Goal: Task Accomplishment & Management: Use online tool/utility

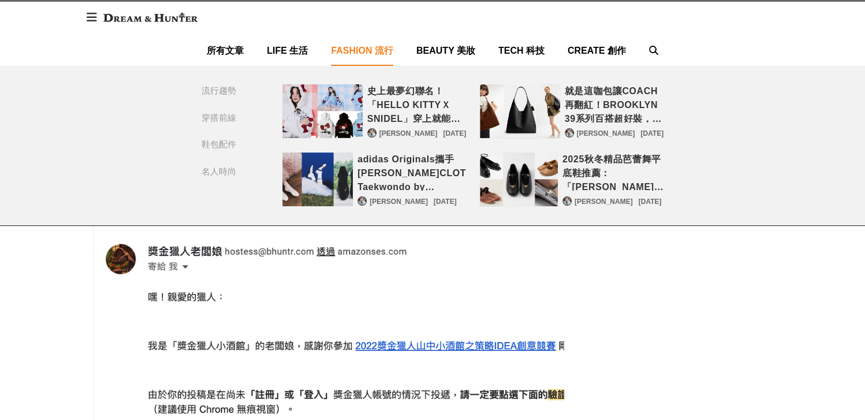
scroll to position [116, 0]
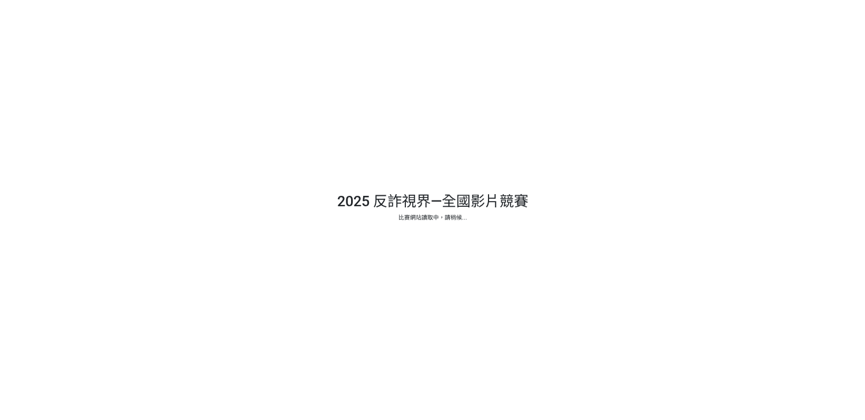
select select "13146"
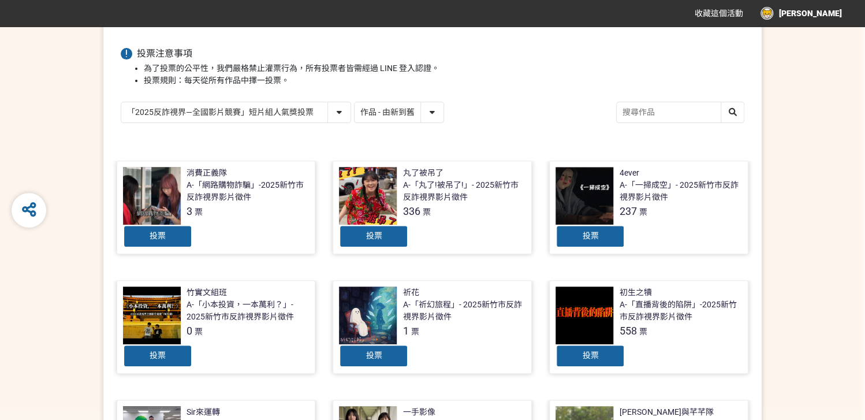
scroll to position [154, 0]
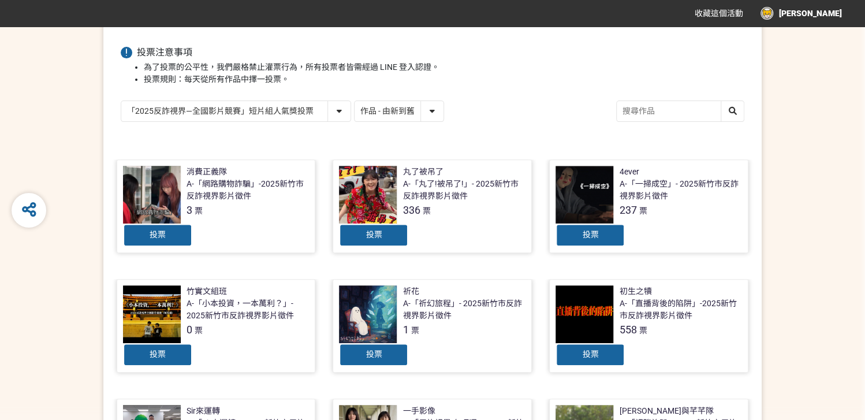
click at [325, 111] on select "「2025反詐視界—全國影片競賽」短影音組人氣獎投票 「2025反詐視界—全國影片競賽」短片組人氣獎投票" at bounding box center [235, 111] width 229 height 20
click at [376, 110] on select "作品 - 由新到舊 作品 - 由舊到新 票數 - 由多到少 票數 - 由少到多" at bounding box center [399, 111] width 89 height 20
select select "vote"
click at [355, 101] on select "作品 - 由新到舊 作品 - 由舊到新 票數 - 由多到少 票數 - 由少到多" at bounding box center [399, 111] width 89 height 20
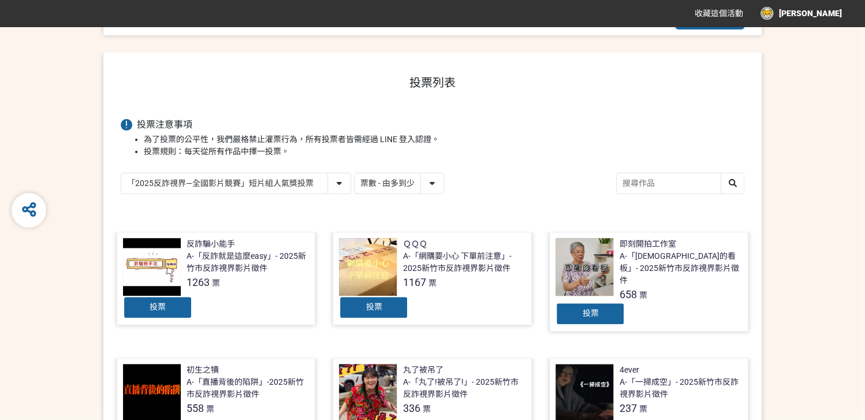
scroll to position [192, 0]
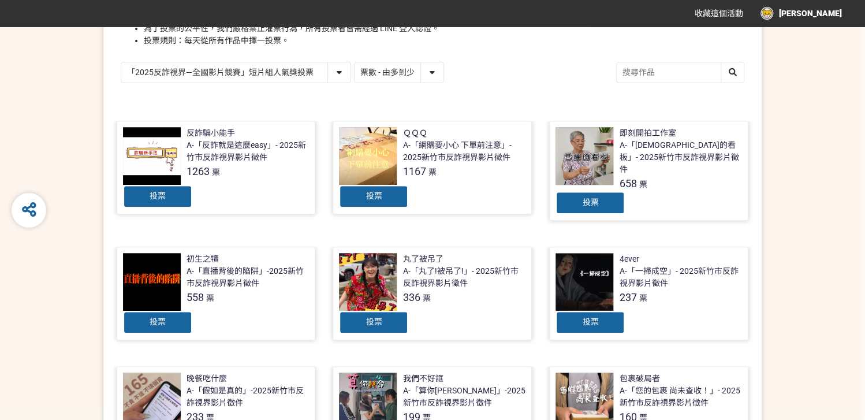
click at [161, 198] on span "投票" at bounding box center [158, 195] width 16 height 9
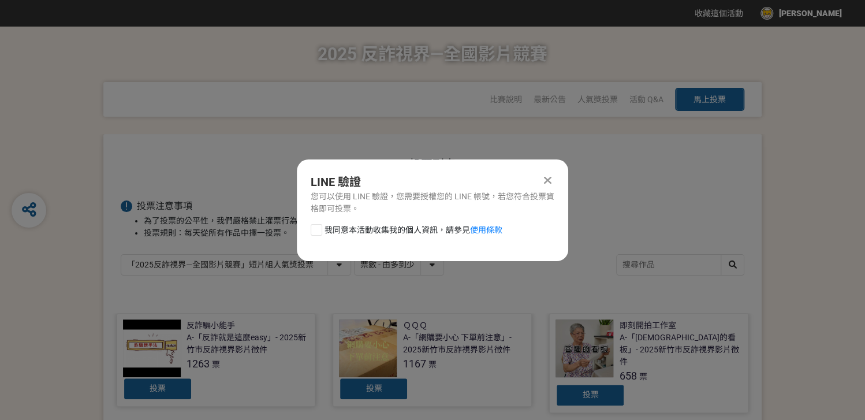
scroll to position [0, 0]
click at [327, 230] on span "我同意本活動收集我的個人資訊，請參見 使用條款" at bounding box center [414, 230] width 178 height 12
click at [319, 230] on input "我同意本活動收集我的個人資訊，請參見 使用條款" at bounding box center [315, 230] width 8 height 8
checkbox input "false"
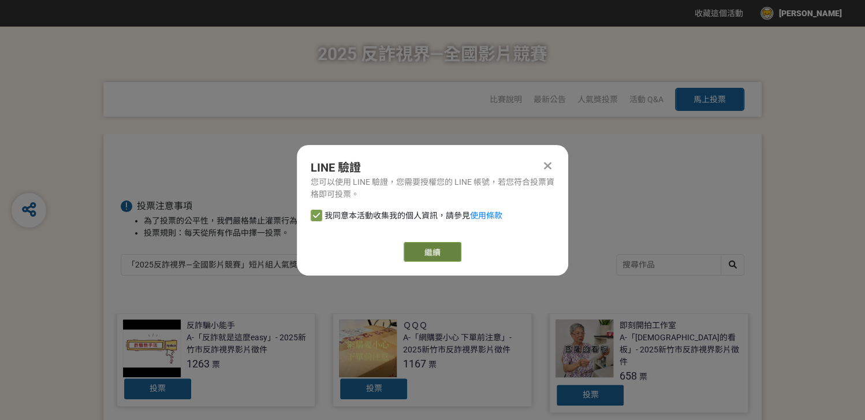
click at [404, 247] on link "繼續" at bounding box center [433, 252] width 58 height 20
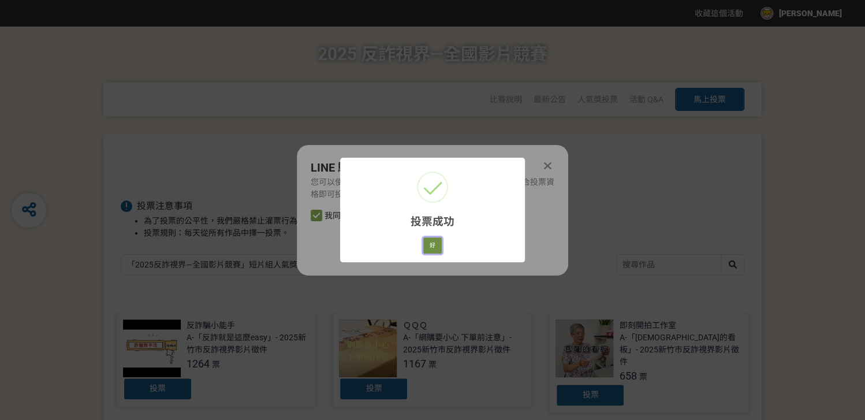
click at [431, 239] on button "好" at bounding box center [432, 245] width 18 height 16
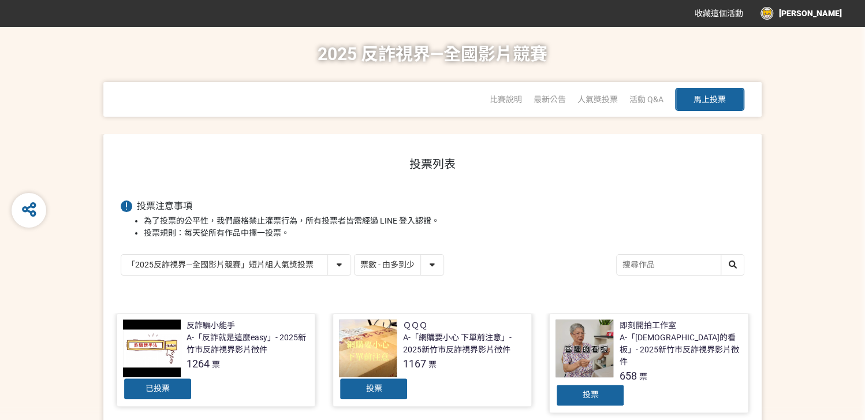
scroll to position [155, 0]
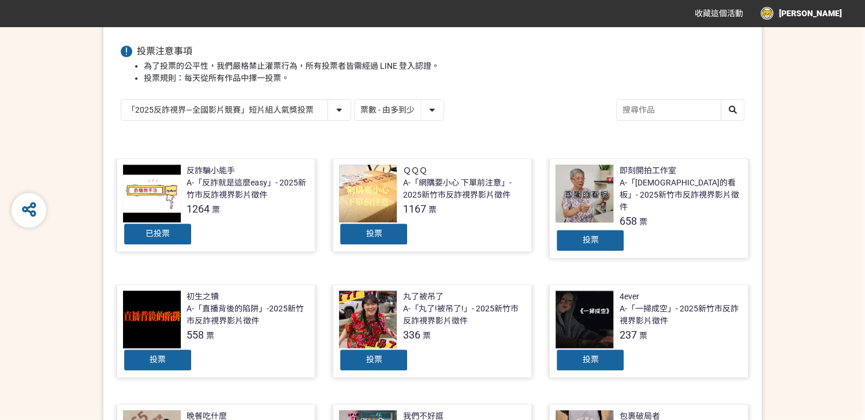
click at [246, 103] on select "「2025反詐視界—全國影片競賽」短影音組人氣獎投票 「2025反詐視界—全國影片競賽」短片組人氣獎投票" at bounding box center [235, 110] width 229 height 20
select select "13147"
click at [121, 100] on select "「2025反詐視界—全國影片競賽」短影音組人氣獎投票 「2025反詐視界—全國影片競賽」短片組人氣獎投票" at bounding box center [235, 110] width 229 height 20
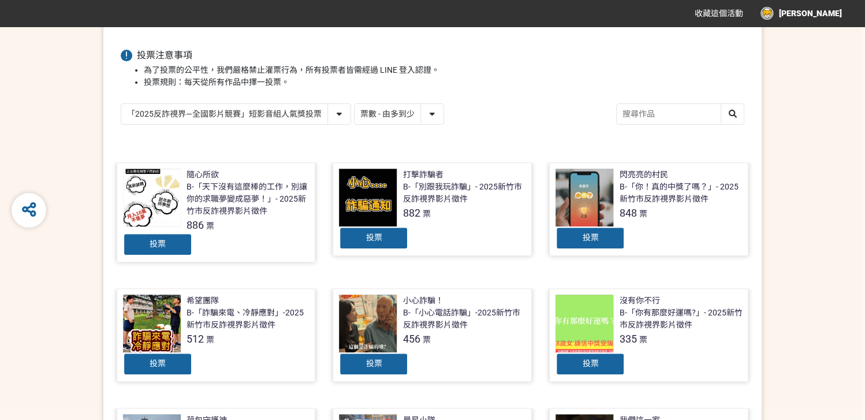
scroll to position [154, 0]
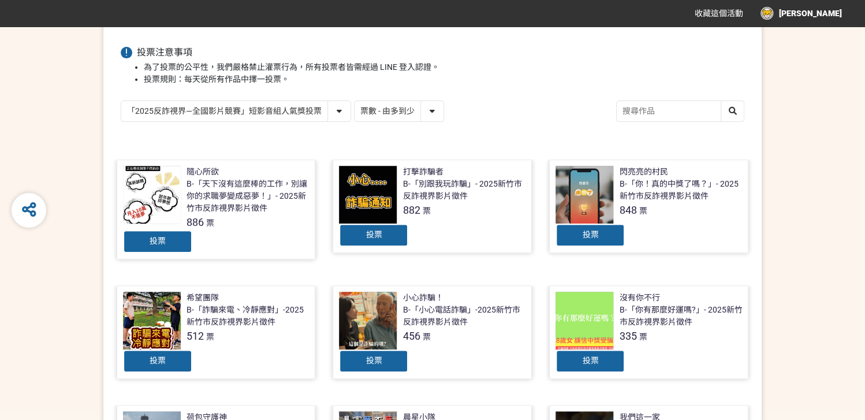
click at [595, 238] on div "投票" at bounding box center [590, 235] width 69 height 23
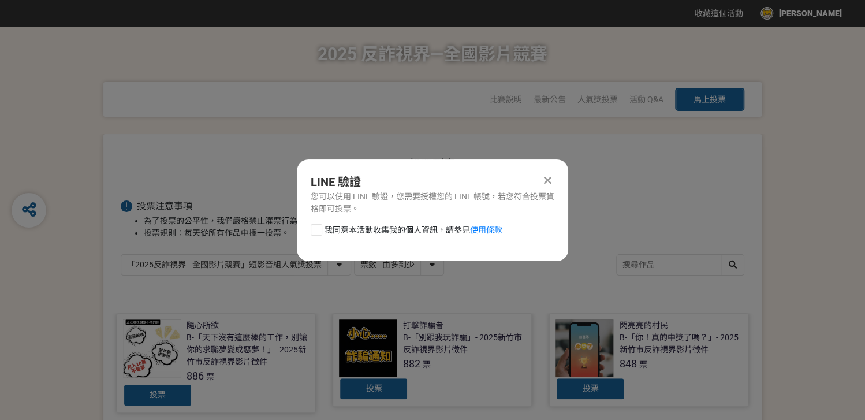
scroll to position [0, 0]
click at [426, 225] on span "我同意本活動收集我的個人資訊，請參見 使用條款" at bounding box center [414, 230] width 178 height 12
click at [319, 226] on input "我同意本活動收集我的個人資訊，請參見 使用條款" at bounding box center [315, 230] width 8 height 8
checkbox input "false"
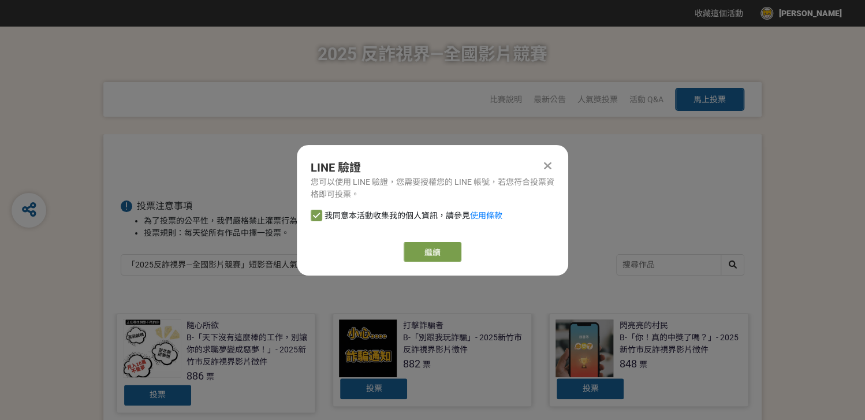
click at [448, 240] on div "LINE 驗證 您可以使用 LINE 驗證，您需要授權您的 LINE 帳號，若您符合投票資格即可投票。 我同意本活動收集我的個人資訊，請參見 使用條款 繼續" at bounding box center [432, 210] width 271 height 131
click at [447, 249] on link "繼續" at bounding box center [433, 252] width 58 height 20
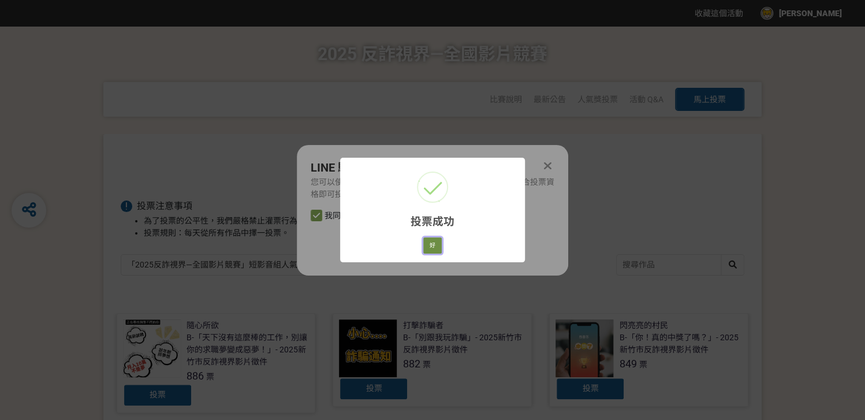
click at [438, 240] on button "好" at bounding box center [432, 245] width 18 height 16
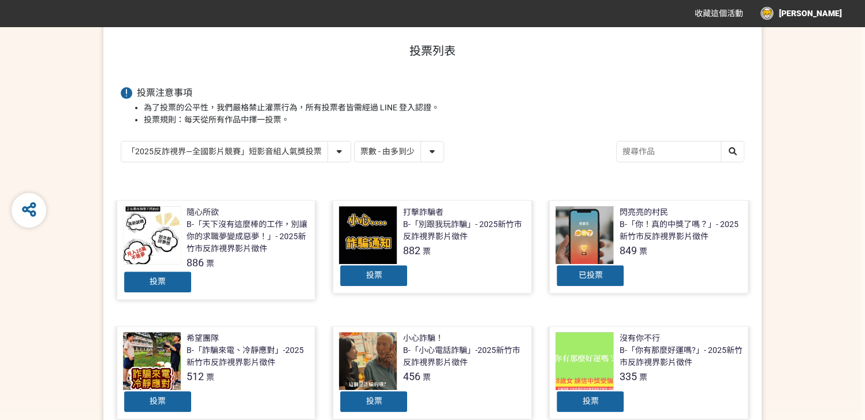
scroll to position [131, 0]
